Goal: Task Accomplishment & Management: Use online tool/utility

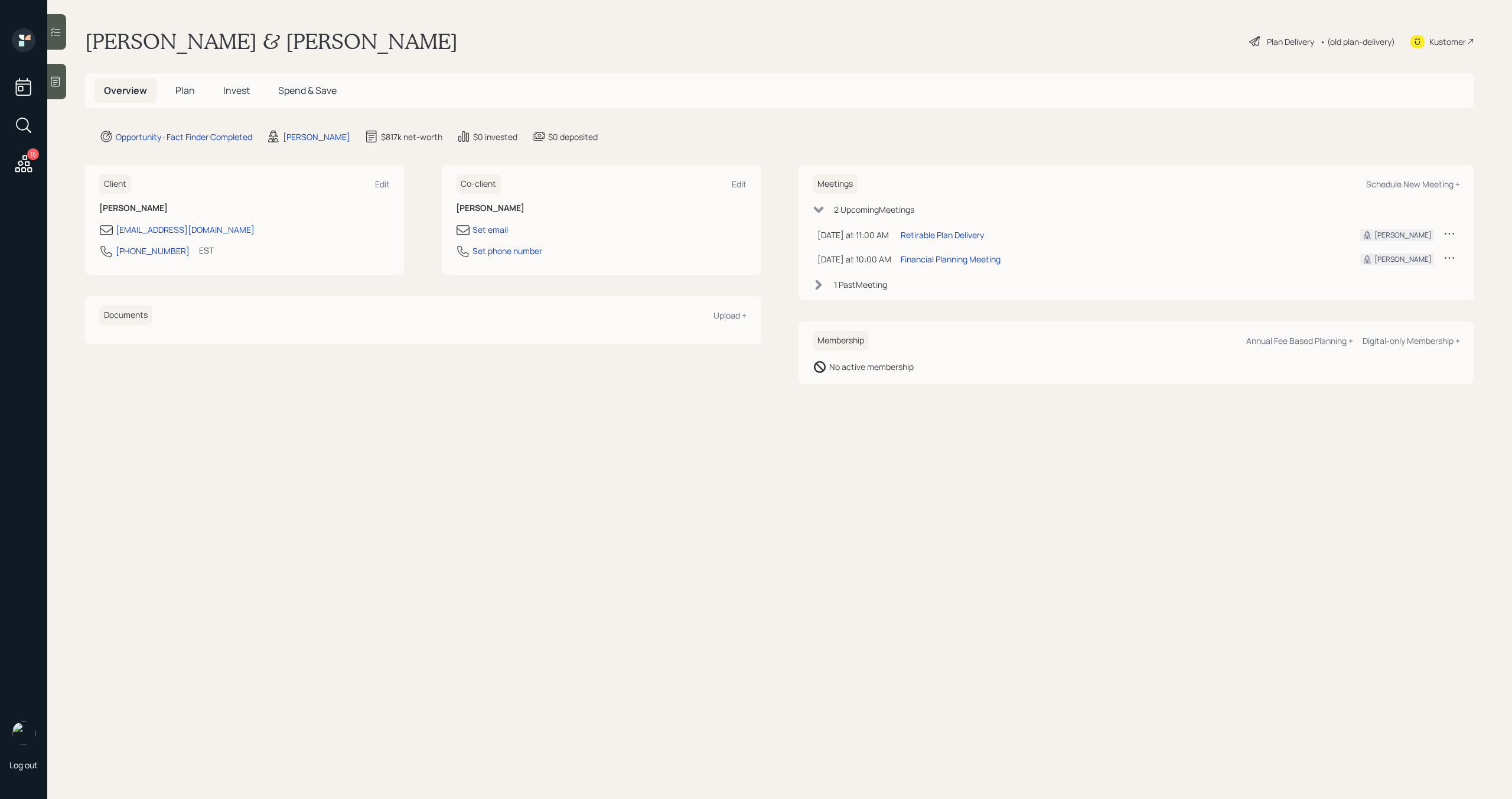
click at [186, 93] on span "Plan" at bounding box center [185, 90] width 20 height 13
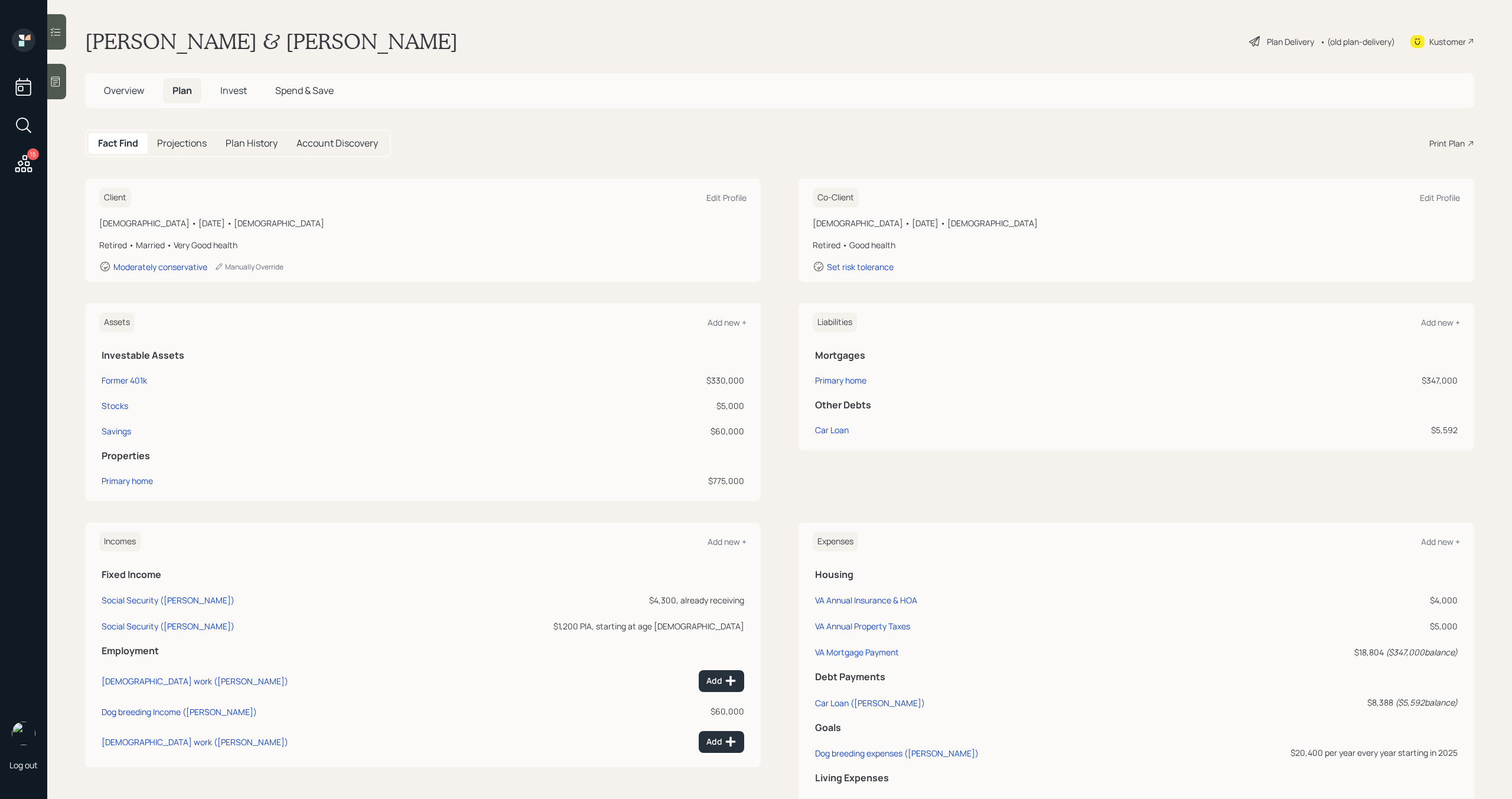
click at [1453, 145] on div "Print Plan" at bounding box center [1446, 143] width 36 height 13
